Goal: Information Seeking & Learning: Understand process/instructions

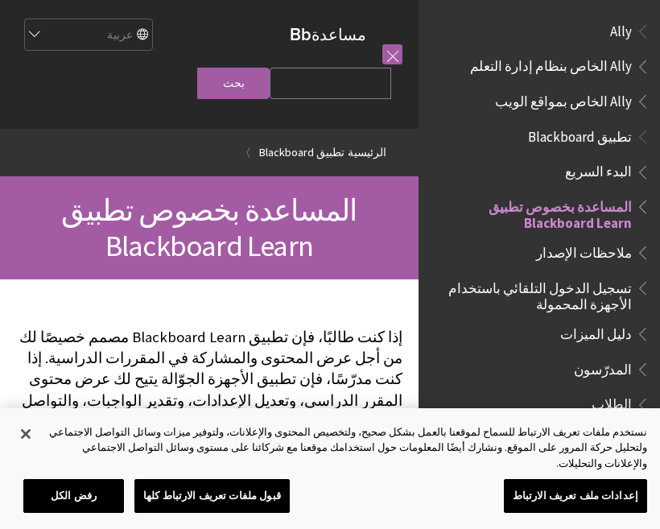
click at [605, 296] on span "تسجيل الدخول التلقائي باستخدام الأجهزة المحمولة" at bounding box center [535, 293] width 194 height 38
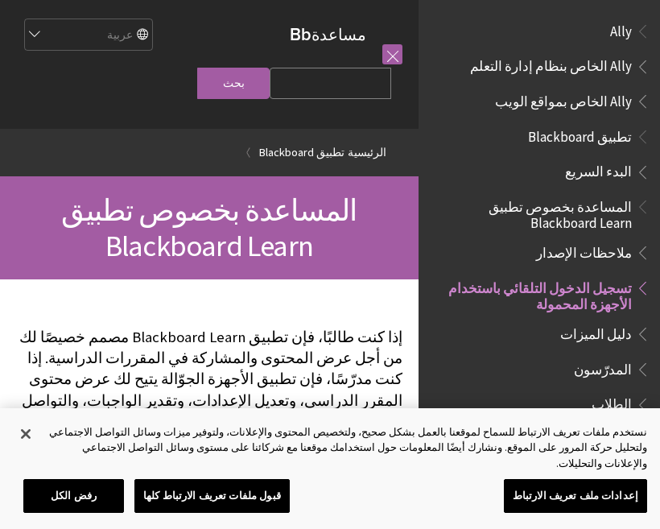
click at [594, 296] on span "تسجيل الدخول التلقائي باستخدام الأجهزة المحمولة" at bounding box center [535, 293] width 194 height 38
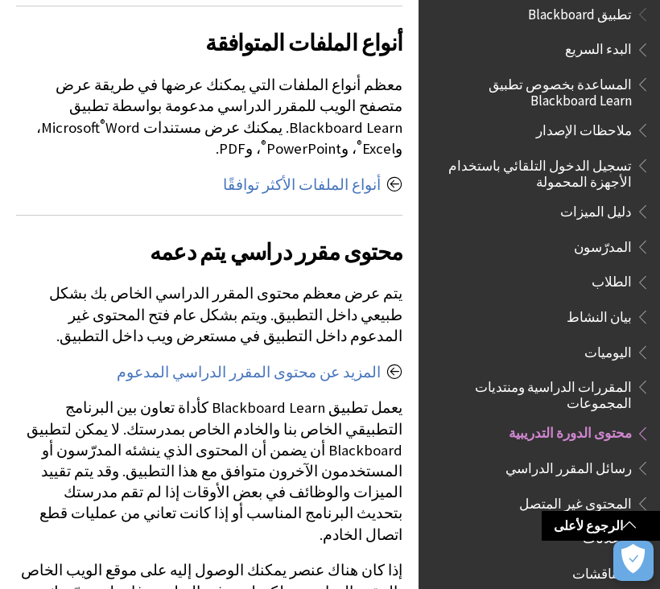
scroll to position [118, 0]
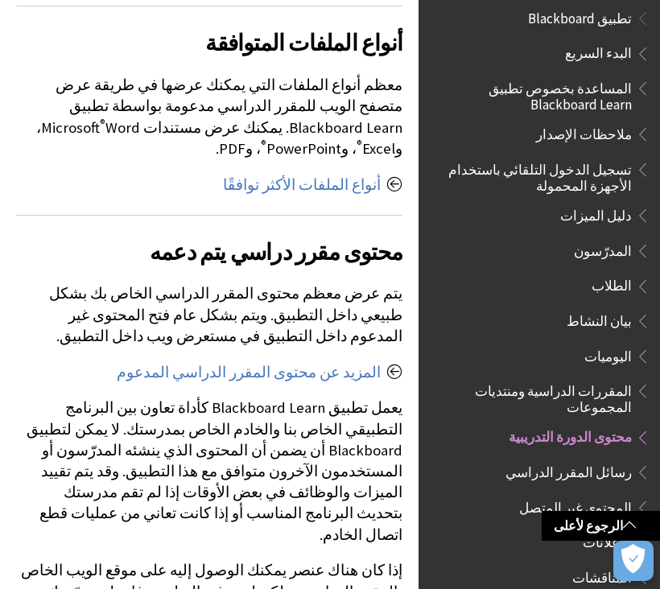
click at [603, 178] on span "تسجيل الدخول التلقائي باستخدام الأجهزة المحمولة" at bounding box center [535, 175] width 194 height 38
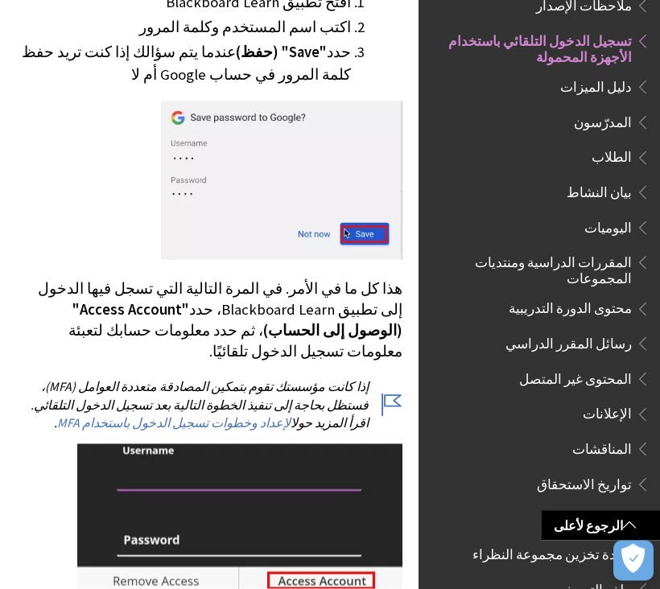
scroll to position [2037, 0]
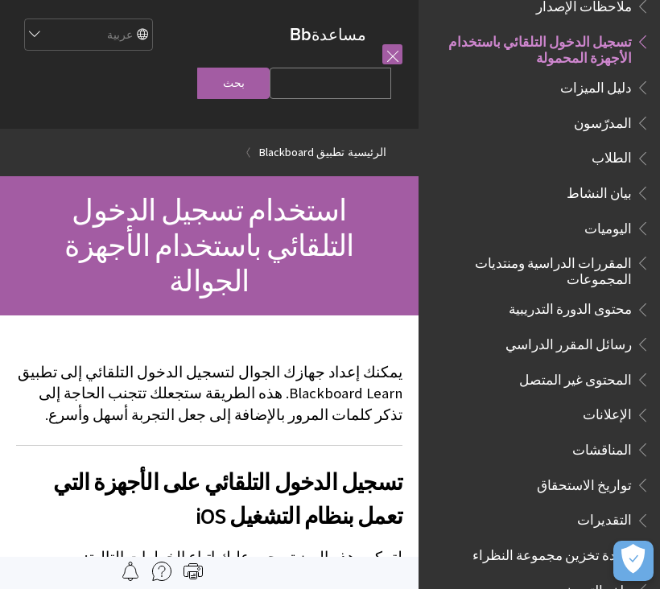
scroll to position [2037, 0]
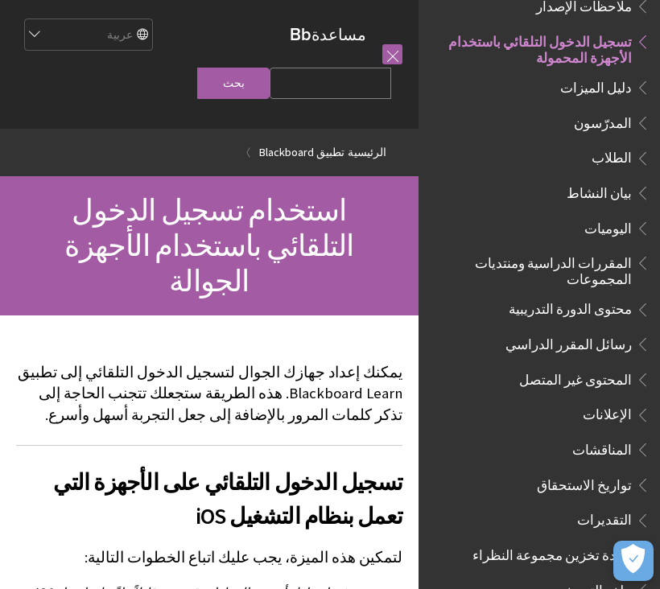
scroll to position [2037, 0]
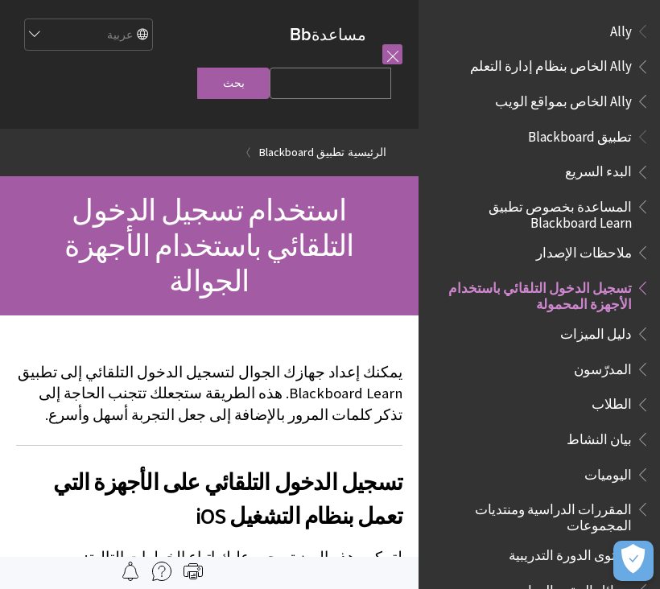
scroll to position [2037, 0]
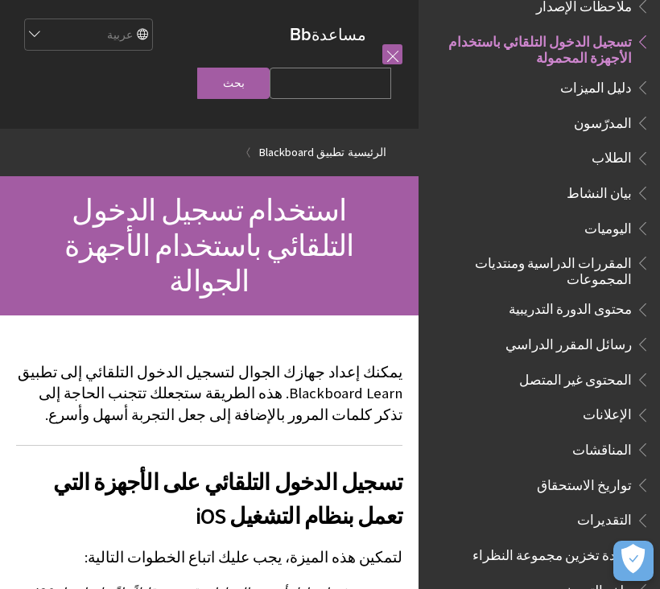
scroll to position [2037, 0]
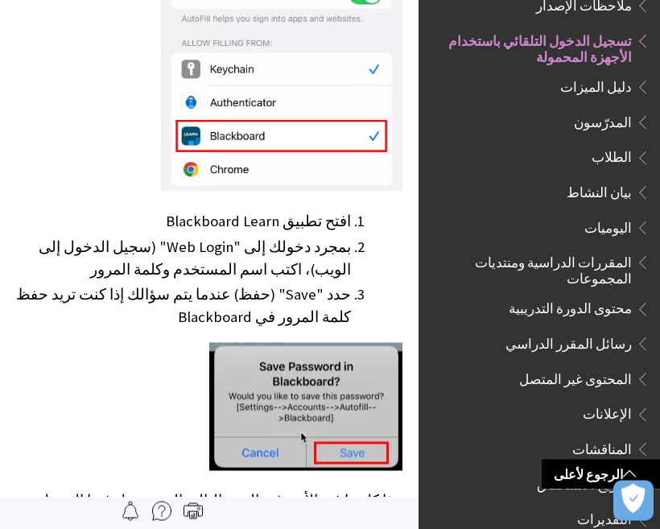
scroll to position [837, 0]
